Goal: Transaction & Acquisition: Purchase product/service

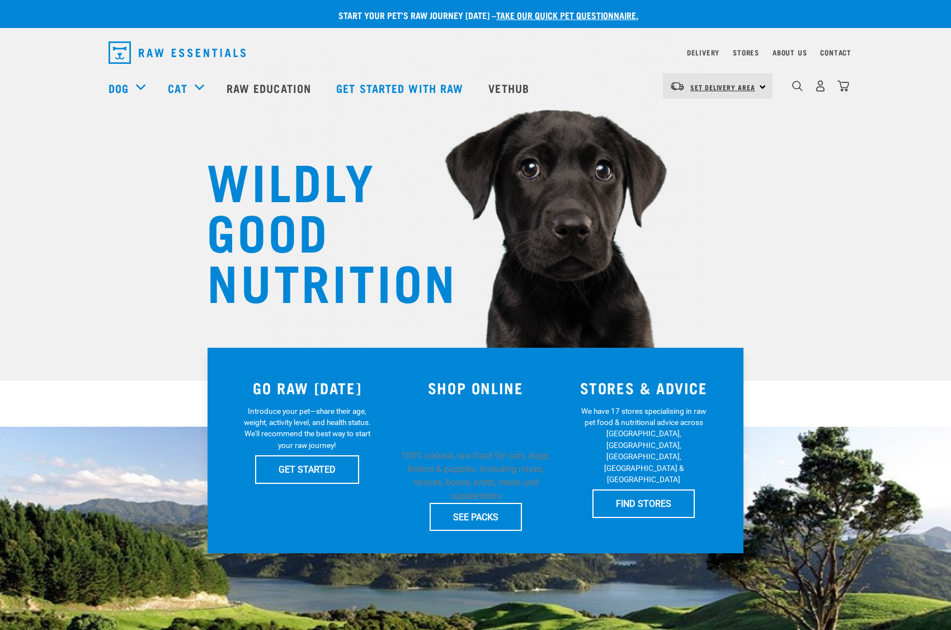
click at [718, 93] on link "Set Delivery Area" at bounding box center [723, 87] width 65 height 18
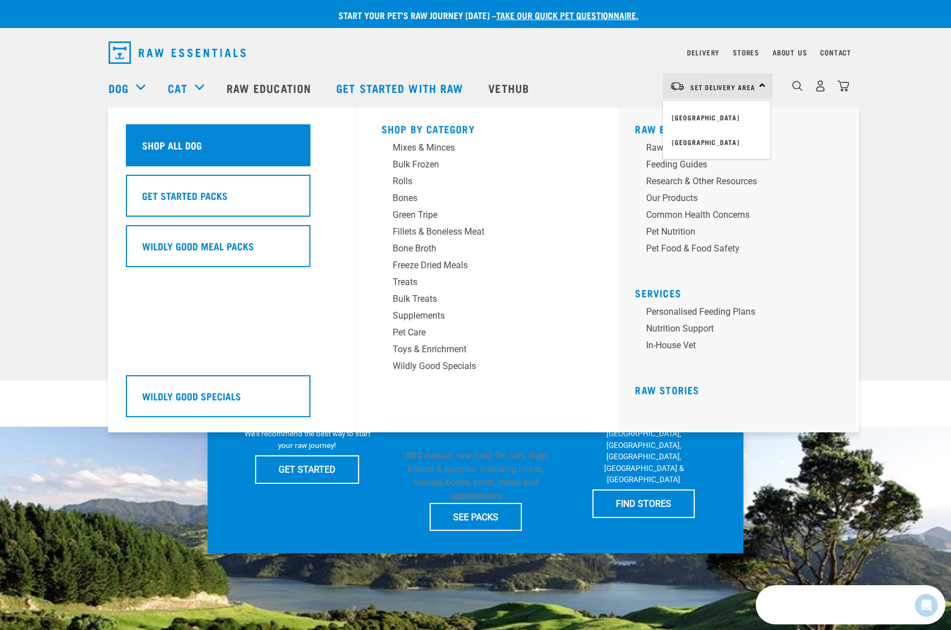
click at [228, 156] on div "Shop All Dog" at bounding box center [218, 145] width 185 height 42
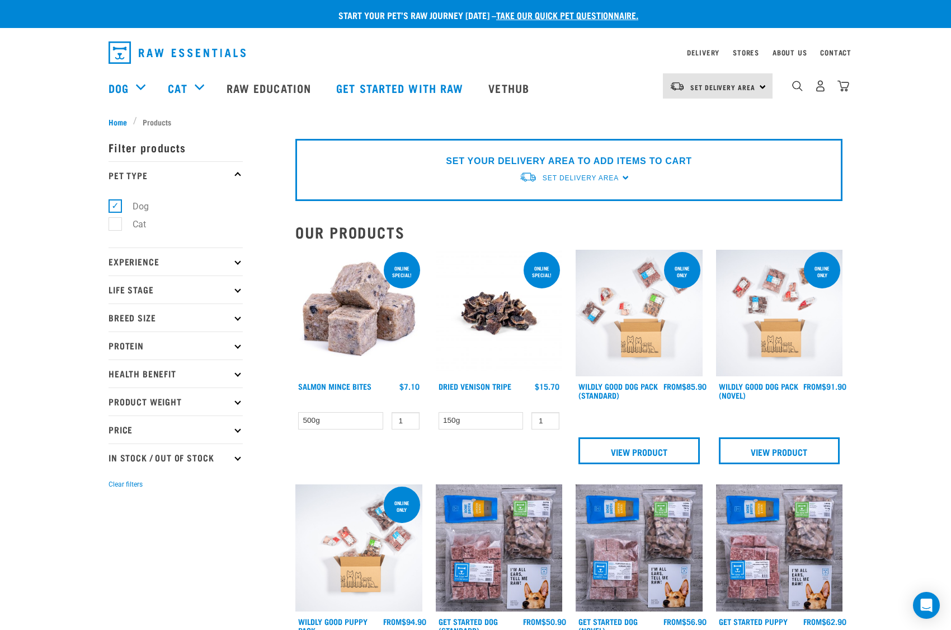
click at [195, 319] on p "Breed Size" at bounding box center [176, 317] width 134 height 28
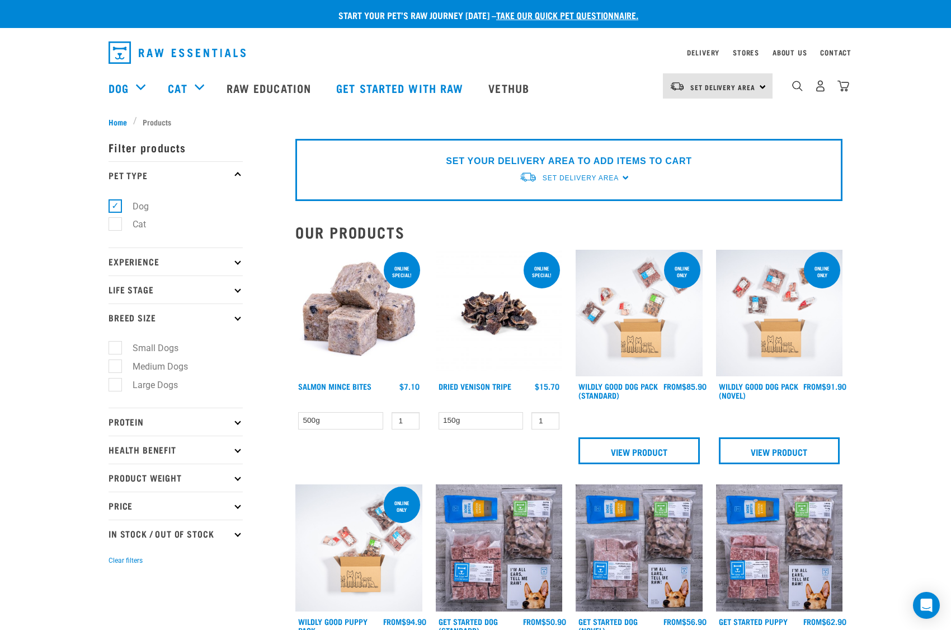
click at [164, 386] on label "Large Dogs" at bounding box center [149, 385] width 68 height 14
click at [116, 386] on input "Large Dogs" at bounding box center [112, 382] width 7 height 7
checkbox input "true"
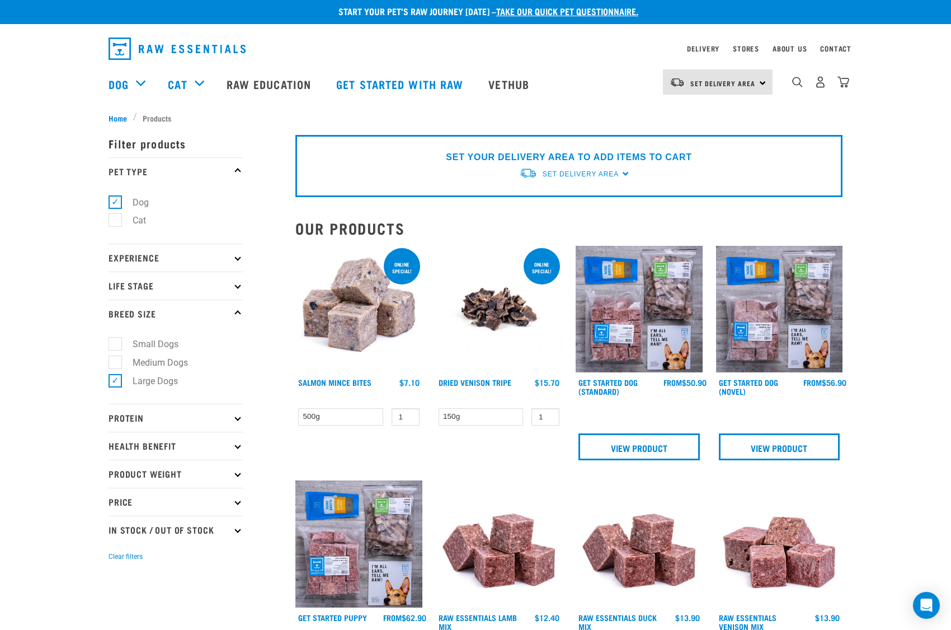
scroll to position [29, 0]
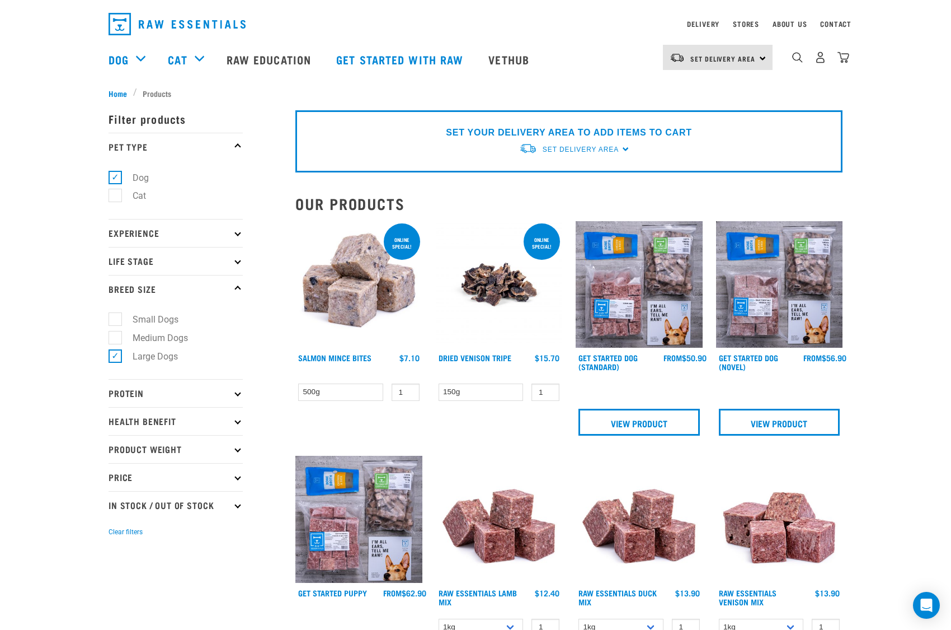
click at [501, 522] on img at bounding box center [499, 519] width 127 height 127
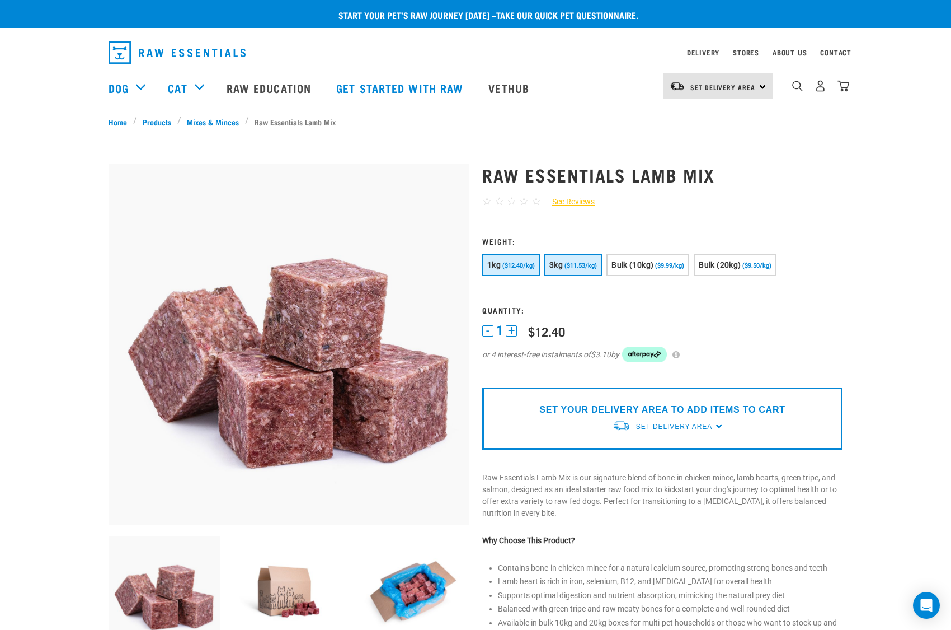
click at [561, 261] on span "3kg" at bounding box center [556, 264] width 13 height 9
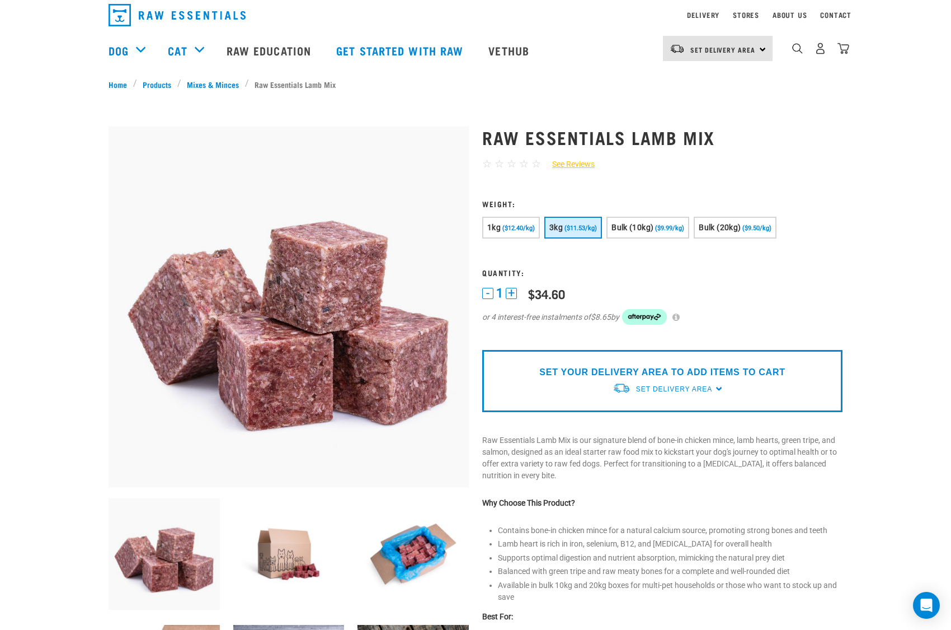
scroll to position [43, 0]
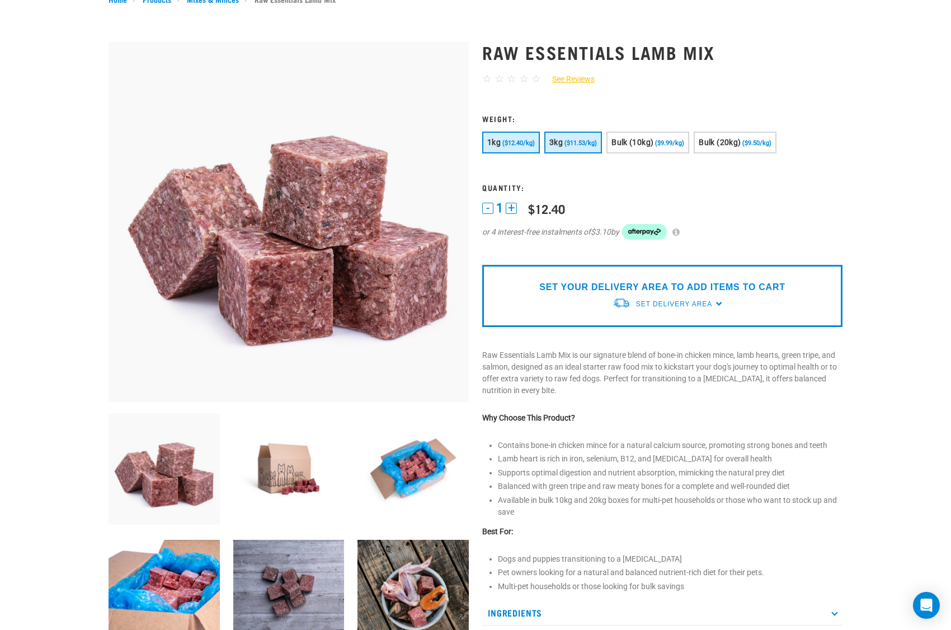
click at [595, 148] on button "3kg ($11.53/kg)" at bounding box center [574, 143] width 58 height 22
